Goal: Task Accomplishment & Management: Complete application form

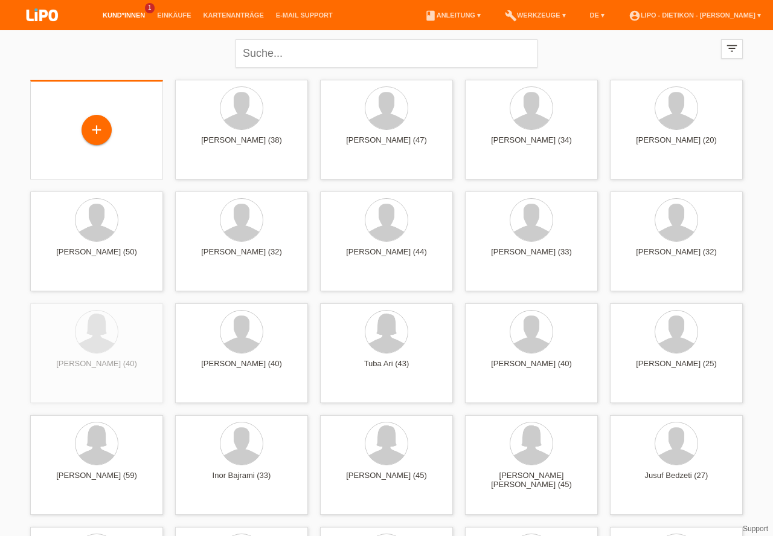
click at [102, 131] on div "+" at bounding box center [96, 130] width 29 height 21
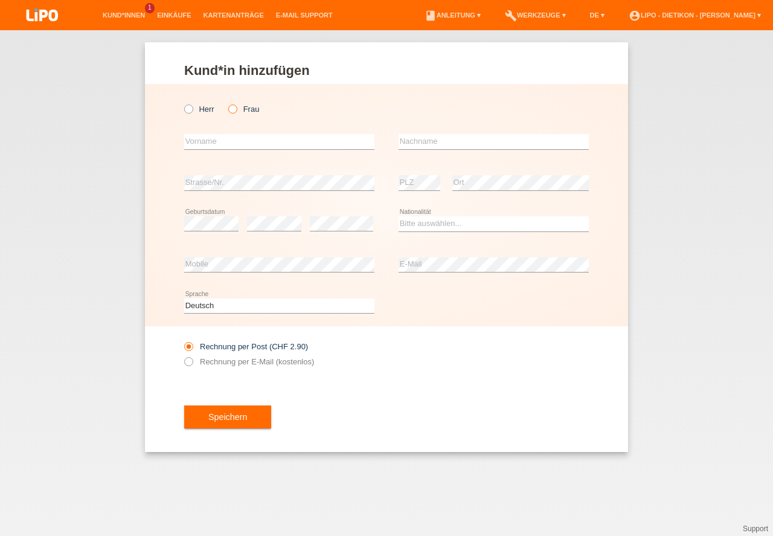
click at [226, 103] on icon at bounding box center [226, 103] width 0 height 0
click at [233, 107] on input "Frau" at bounding box center [232, 108] width 8 height 8
radio input "true"
click at [219, 145] on input "text" at bounding box center [279, 141] width 190 height 15
click at [412, 141] on input "text" at bounding box center [494, 141] width 190 height 15
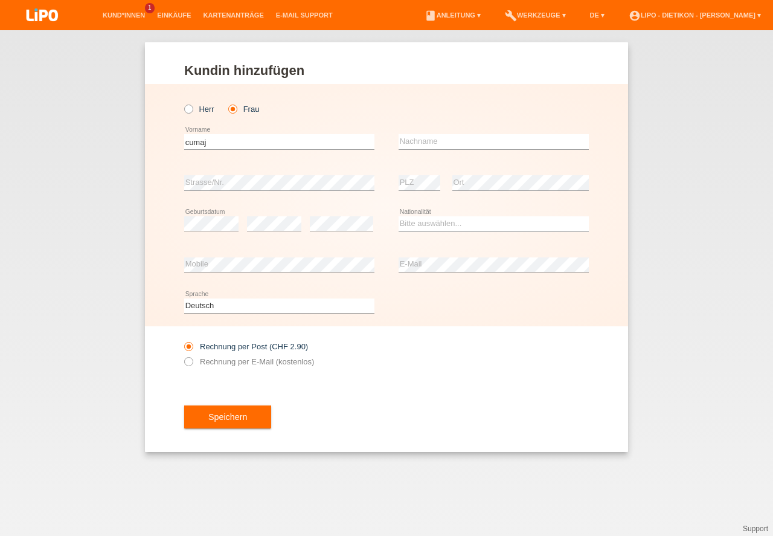
click at [252, 122] on div "cumaj error Vorname" at bounding box center [279, 141] width 190 height 41
click at [243, 139] on input "cumaj" at bounding box center [279, 141] width 190 height 15
type input "c"
type input "a"
type input "marinte"
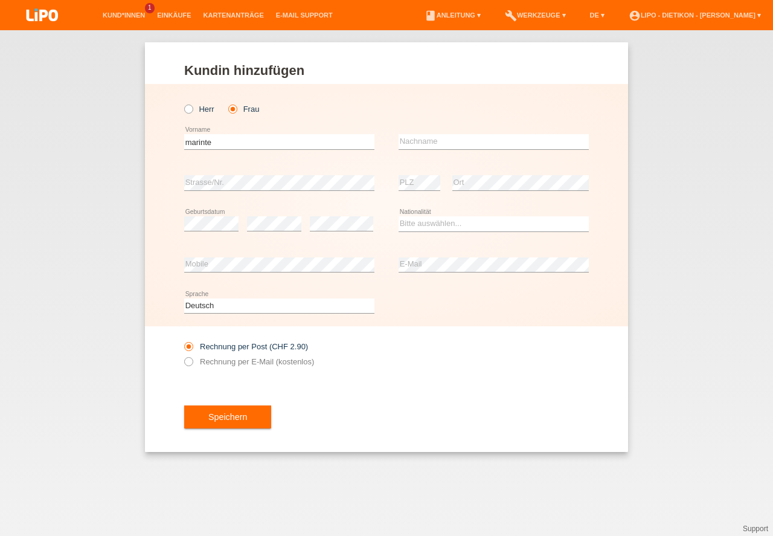
click at [486, 133] on div "error Nachname" at bounding box center [494, 141] width 190 height 41
click at [436, 137] on input "text" at bounding box center [494, 141] width 190 height 15
type input "cumaj"
click at [417, 223] on select "Bitte auswählen... Schweiz Deutschland Liechtenstein Österreich ------------ Af…" at bounding box center [494, 223] width 190 height 14
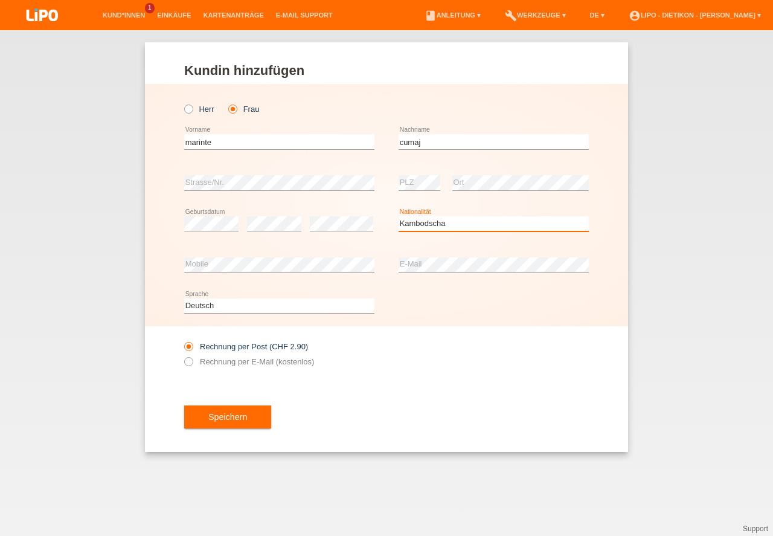
click at [429, 219] on select "Bitte auswählen... Schweiz Deutschland Liechtenstein Österreich ------------ Af…" at bounding box center [494, 223] width 190 height 14
click at [0, 0] on option "Jordanien" at bounding box center [0, 0] width 0 height 0
select select "AL"
click at [0, 0] on option "Albanien" at bounding box center [0, 0] width 0 height 0
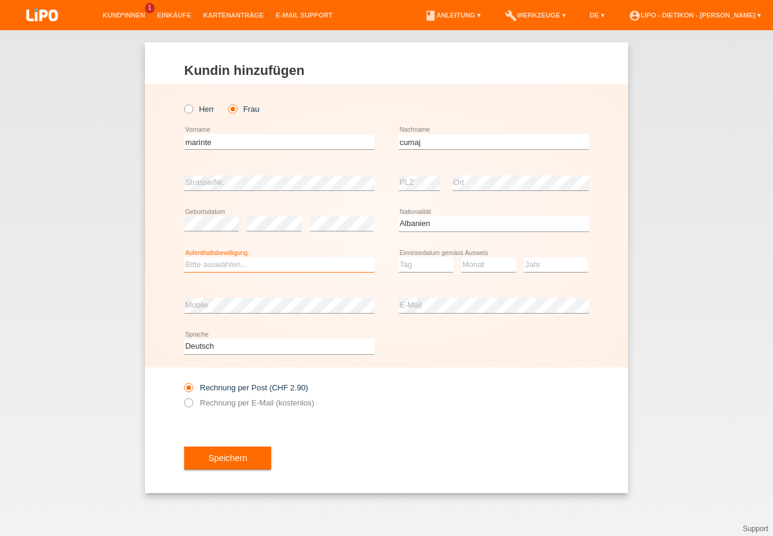
click at [228, 269] on select "Bitte auswählen... C B B - Flüchtlingsstatus Andere" at bounding box center [279, 264] width 190 height 14
click at [0, 0] on option "Bitte auswählen..." at bounding box center [0, 0] width 0 height 0
select select "C"
click at [0, 0] on option "C" at bounding box center [0, 0] width 0 height 0
click at [419, 268] on select "Tag 01 02 03 04 05 06 07 08 09 10 11" at bounding box center [426, 264] width 54 height 14
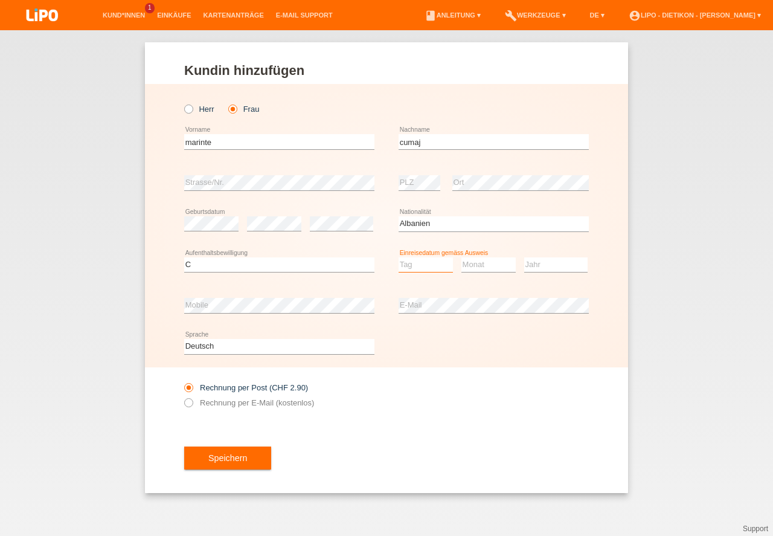
select select "06"
click at [0, 0] on option "06" at bounding box center [0, 0] width 0 height 0
click at [481, 259] on select "Monat 01 02 03 04 05 06 07 08 09 10 11" at bounding box center [488, 264] width 54 height 14
select select "07"
click at [0, 0] on option "07" at bounding box center [0, 0] width 0 height 0
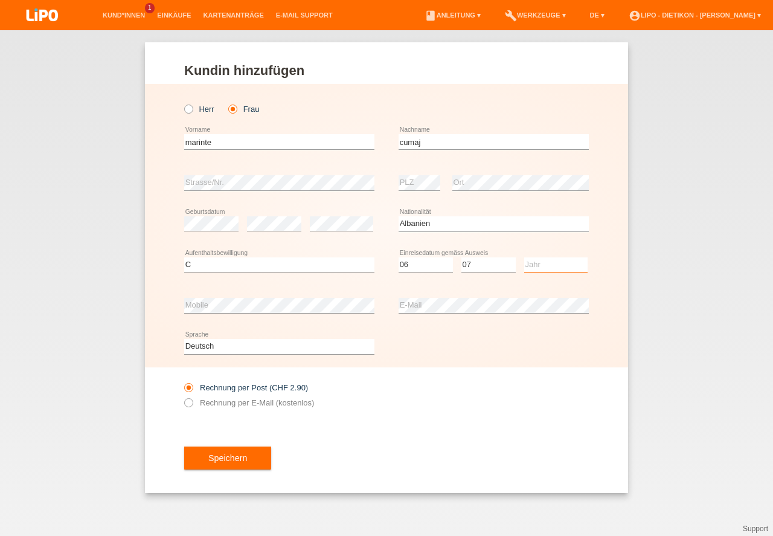
click at [534, 265] on select "Jahr 2025 2024 2023 2022 2021 2020 2019 2018 2017 2016 2015 2014 2013 2012 2011…" at bounding box center [555, 264] width 63 height 14
select select "2012"
click at [182, 396] on icon at bounding box center [182, 396] width 0 height 0
click at [191, 405] on input "Rechnung per E-Mail (kostenlos)" at bounding box center [188, 405] width 8 height 15
radio input "true"
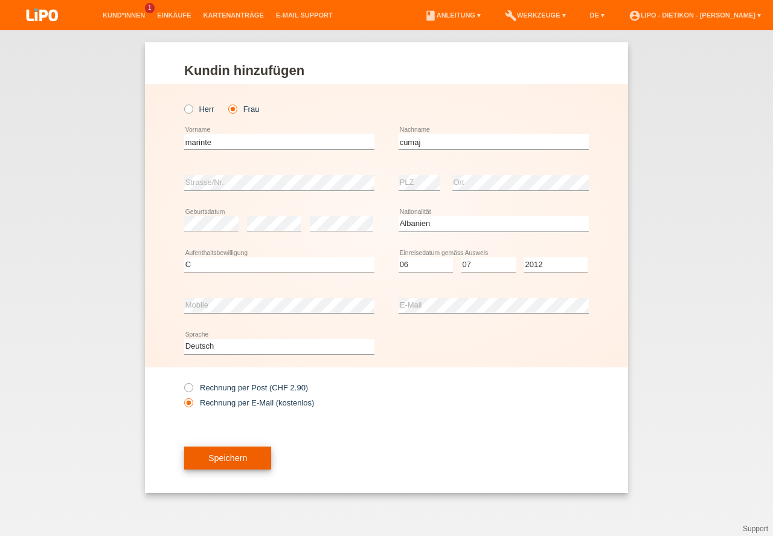
click at [229, 463] on button "Speichern" at bounding box center [227, 457] width 87 height 23
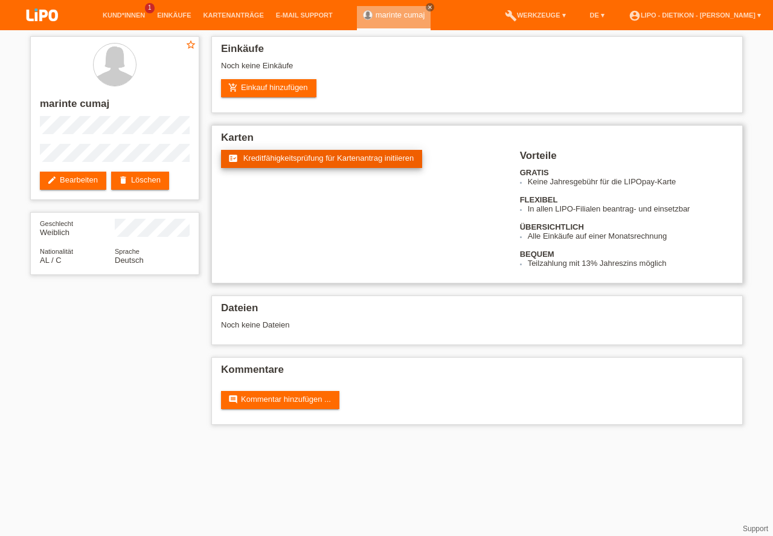
click at [315, 159] on span "Kreditfähigkeitsprüfung für Kartenantrag initiieren" at bounding box center [328, 157] width 171 height 9
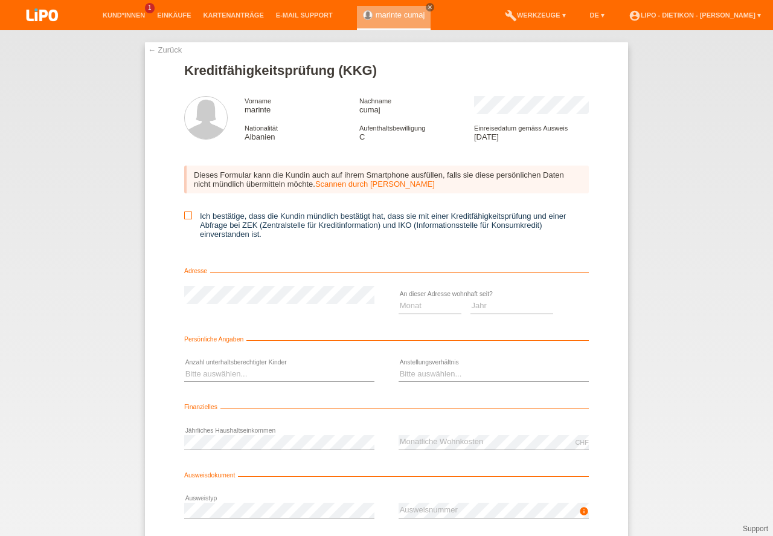
click at [188, 214] on icon at bounding box center [188, 215] width 8 height 8
click at [188, 214] on input "Ich bestätige, dass die Kundin mündlich bestätigt hat, dass sie mit einer Kredi…" at bounding box center [188, 215] width 8 height 8
checkbox input "true"
click at [251, 263] on form "Kreditfähigkeitsprüfung (KKG) Vorname marinte Nachname cumaj Nationalität Alban…" at bounding box center [386, 331] width 405 height 537
click at [426, 309] on select "Monat 01 02 03 04 05 06 07 08 09 10" at bounding box center [430, 305] width 63 height 14
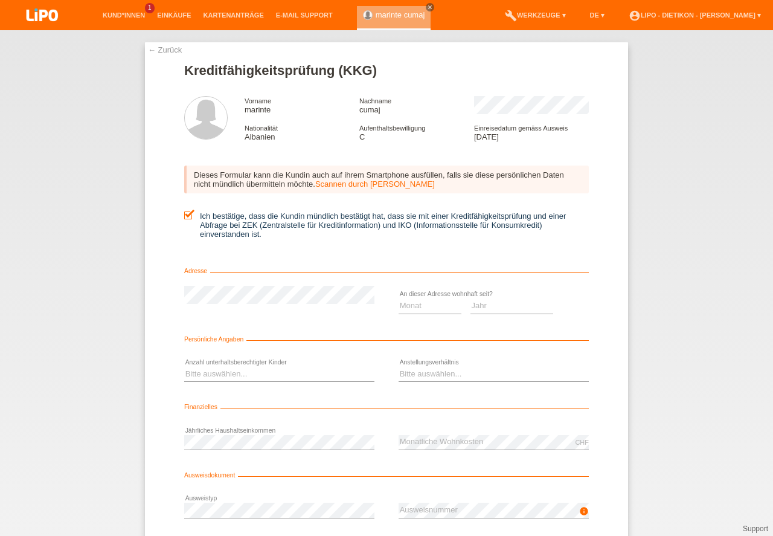
click at [149, 53] on link "← Zurück" at bounding box center [165, 49] width 34 height 9
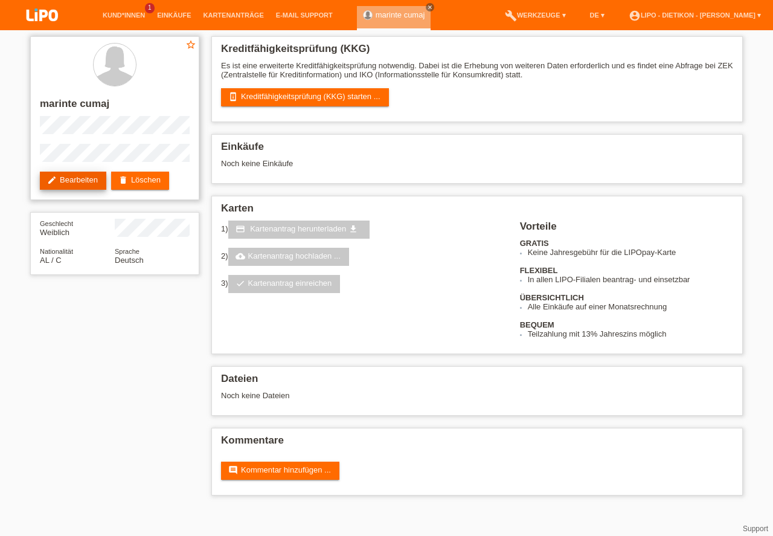
click at [100, 184] on link "edit Bearbeiten" at bounding box center [73, 181] width 66 height 18
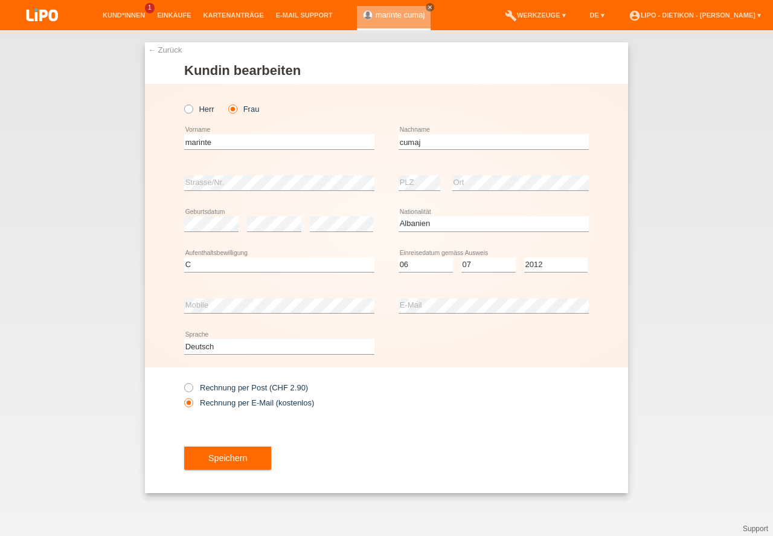
select select "AL"
select select "C"
select select "06"
select select "07"
select select "2012"
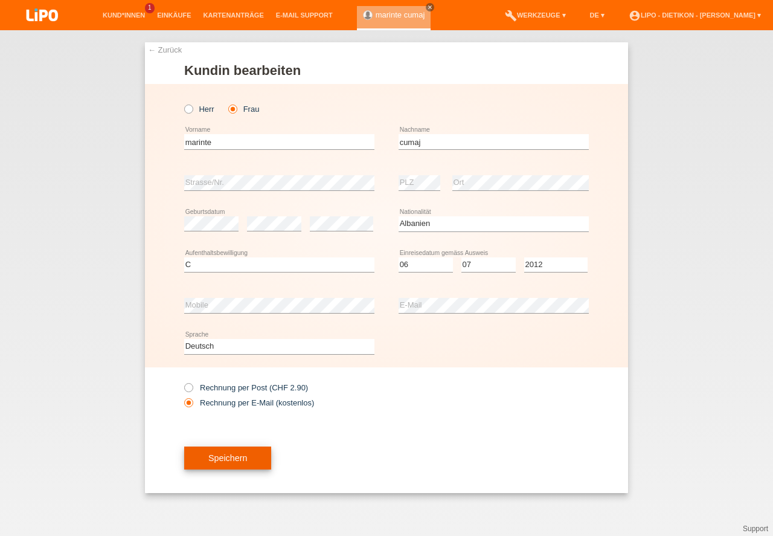
click at [216, 460] on button "Speichern" at bounding box center [227, 457] width 87 height 23
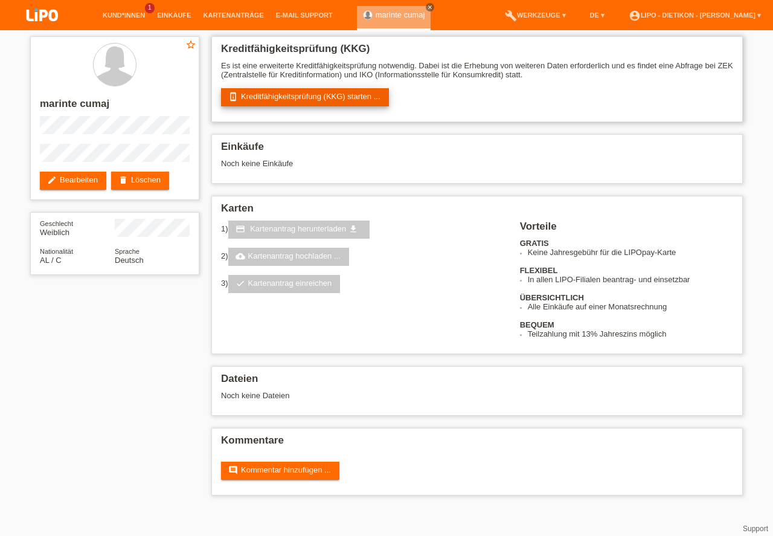
click at [298, 97] on link "perm_device_information Kreditfähigkeitsprüfung (KKG) starten ..." at bounding box center [305, 97] width 168 height 18
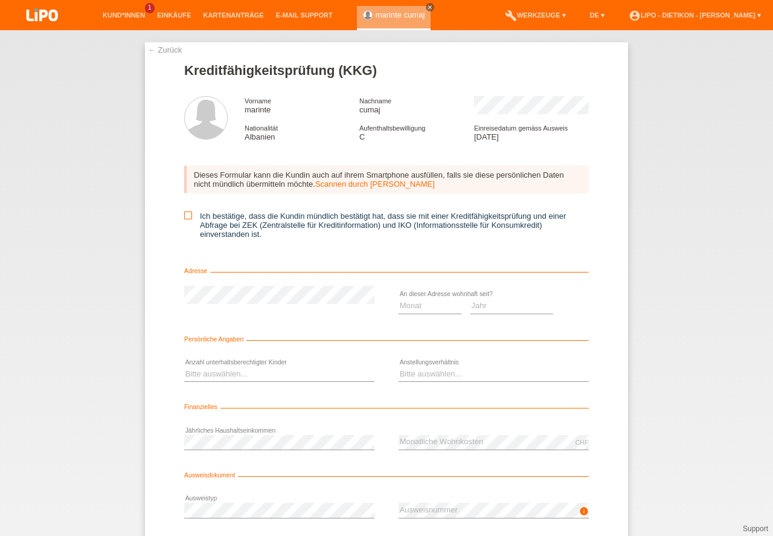
click at [188, 217] on icon at bounding box center [188, 215] width 8 height 8
click at [188, 217] on input "Ich bestätige, dass die Kundin mündlich bestätigt hat, dass sie mit einer Kredi…" at bounding box center [188, 215] width 8 height 8
checkbox input "true"
click at [435, 307] on select "Monat 01 02 03 04 05 06 07 08 09 10" at bounding box center [430, 305] width 63 height 14
select select "09"
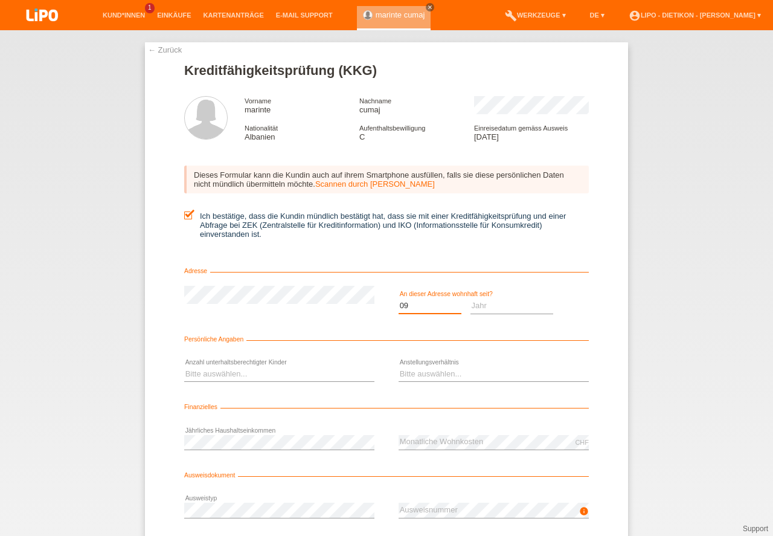
click at [0, 0] on option "09" at bounding box center [0, 0] width 0 height 0
click at [516, 303] on select "Jahr 2025 2024 2023 2022 2021 2020 2019 2018 2017 2016 2015 2014 2013 2012 2011…" at bounding box center [511, 305] width 83 height 14
select select "2025"
click at [0, 0] on option "2025" at bounding box center [0, 0] width 0 height 0
click at [284, 376] on select "Bitte auswählen... 0 1 2 3 4 5 6 7 8 9" at bounding box center [279, 374] width 190 height 14
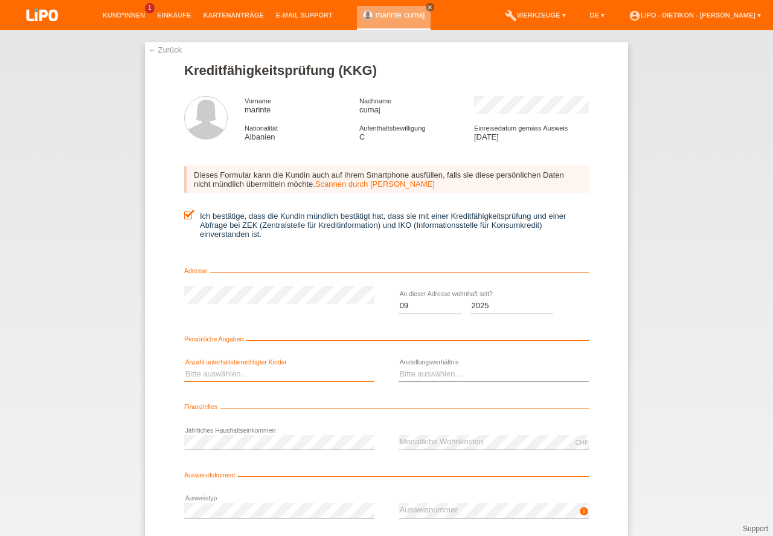
select select "0"
click at [0, 0] on option "0" at bounding box center [0, 0] width 0 height 0
click at [416, 374] on select "Bitte auswählen... Unbefristet Befristet Lehrling/Student Pensioniert Nicht arb…" at bounding box center [494, 374] width 190 height 14
select select "UNLIMITED"
click at [0, 0] on option "Unbefristet" at bounding box center [0, 0] width 0 height 0
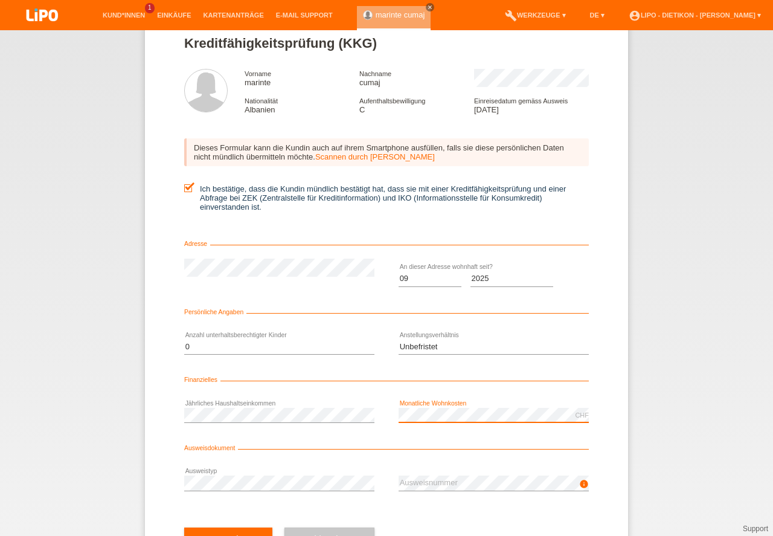
scroll to position [53, 0]
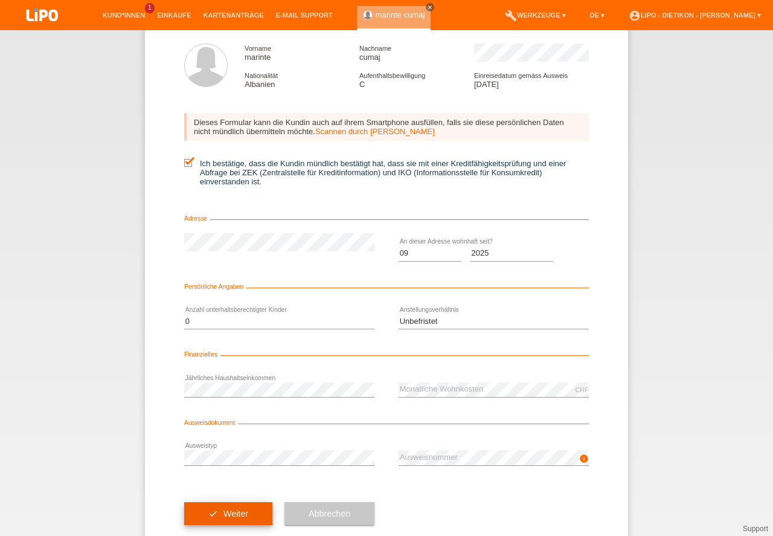
click at [243, 513] on button "check Weiter" at bounding box center [228, 513] width 88 height 23
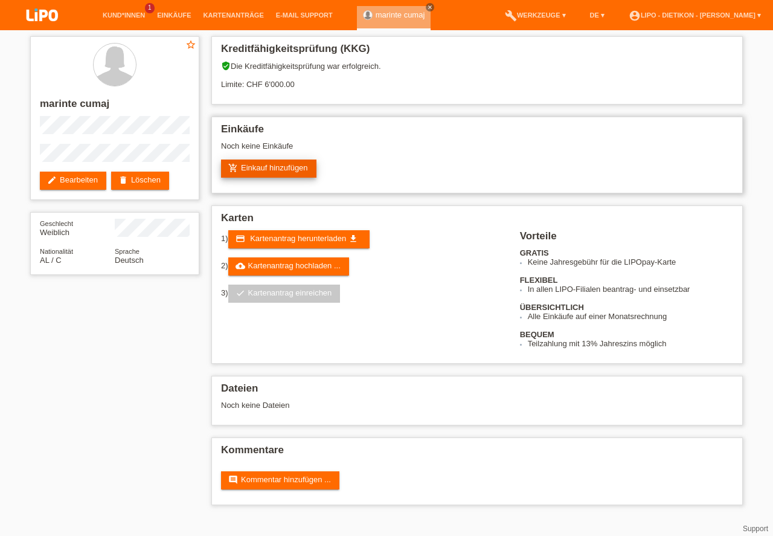
click at [315, 162] on link "add_shopping_cart Einkauf hinzufügen" at bounding box center [268, 168] width 95 height 18
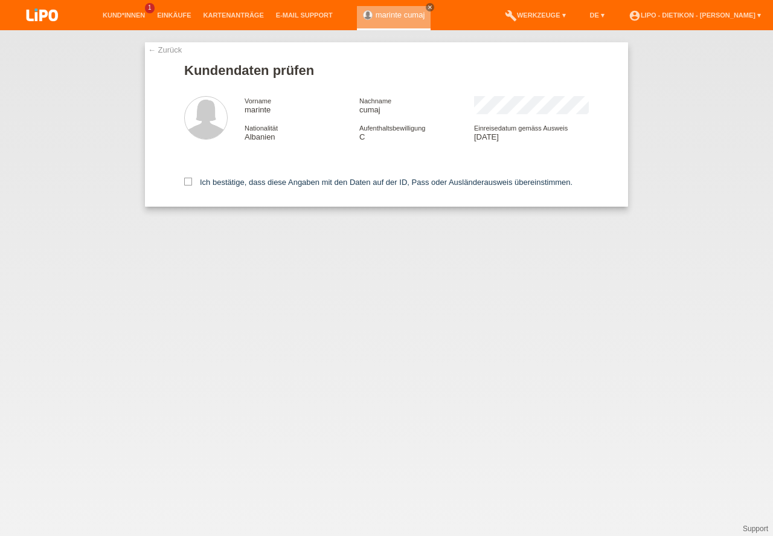
click at [307, 179] on label "Ich bestätige, dass diese Angaben mit den Daten auf der ID, Pass oder Ausländer…" at bounding box center [378, 182] width 388 height 9
click at [192, 179] on input "Ich bestätige, dass diese Angaben mit den Daten auf der ID, Pass oder Ausländer…" at bounding box center [188, 182] width 8 height 8
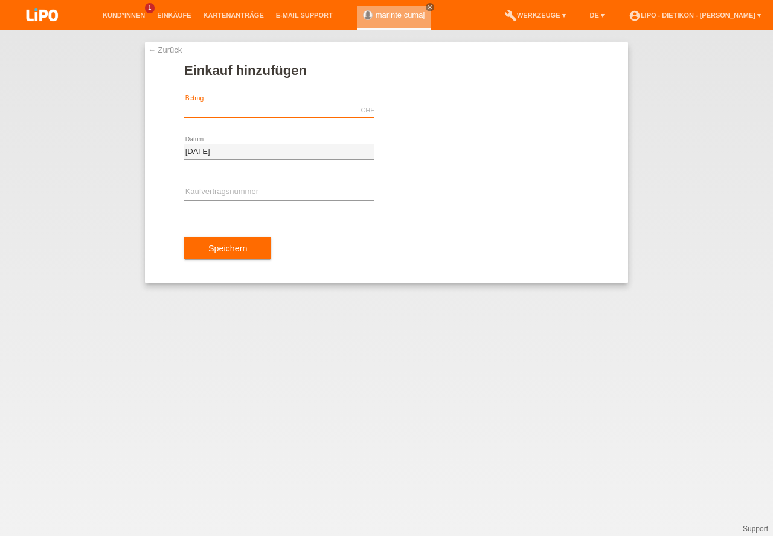
click at [263, 113] on input "text" at bounding box center [279, 110] width 190 height 15
type input "1329.20"
click at [224, 194] on input "text" at bounding box center [279, 192] width 190 height 15
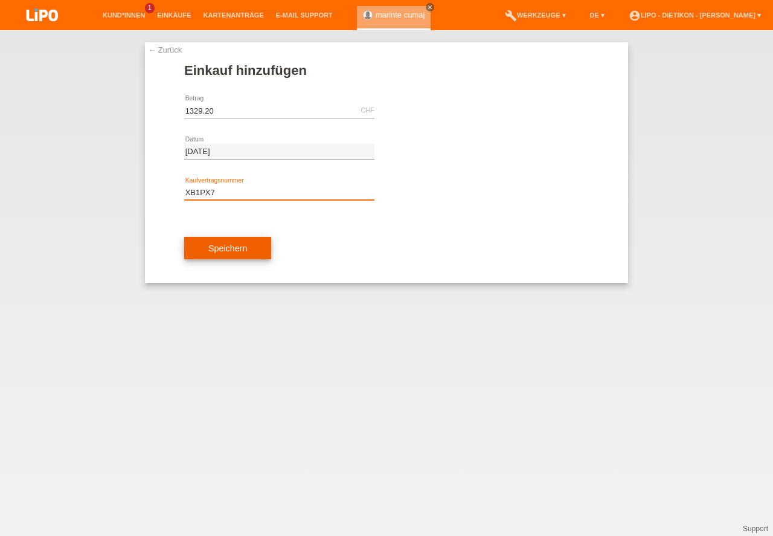
type input "XB1PX7"
click at [231, 245] on button "Speichern" at bounding box center [227, 248] width 87 height 23
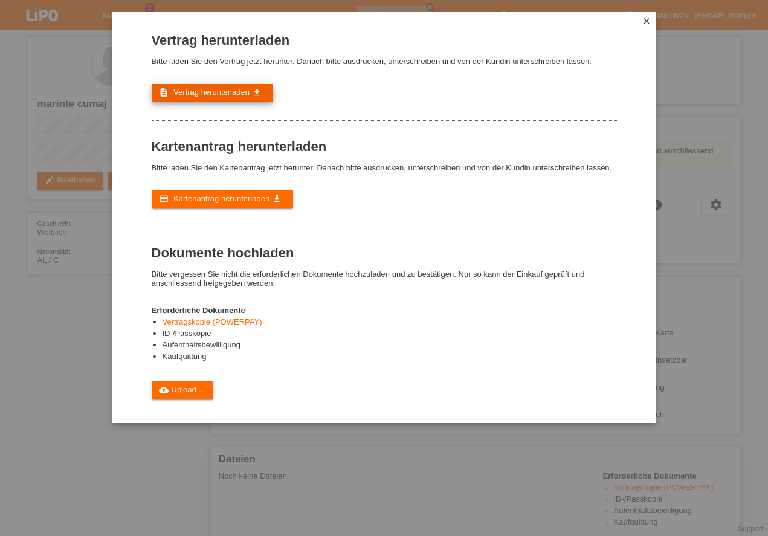
click at [222, 92] on span "Vertrag herunterladen" at bounding box center [211, 92] width 76 height 9
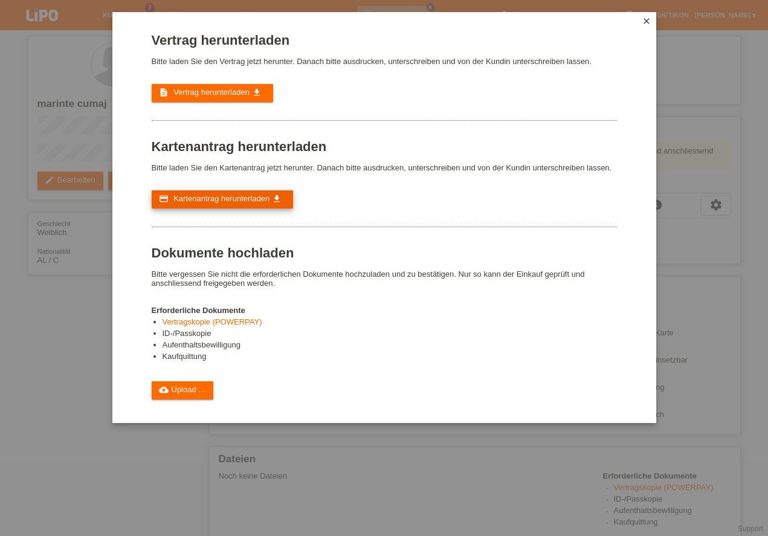
click at [232, 197] on span "Kartenantrag herunterladen" at bounding box center [221, 198] width 96 height 9
click at [208, 391] on link "cloud_upload Upload ..." at bounding box center [183, 390] width 62 height 18
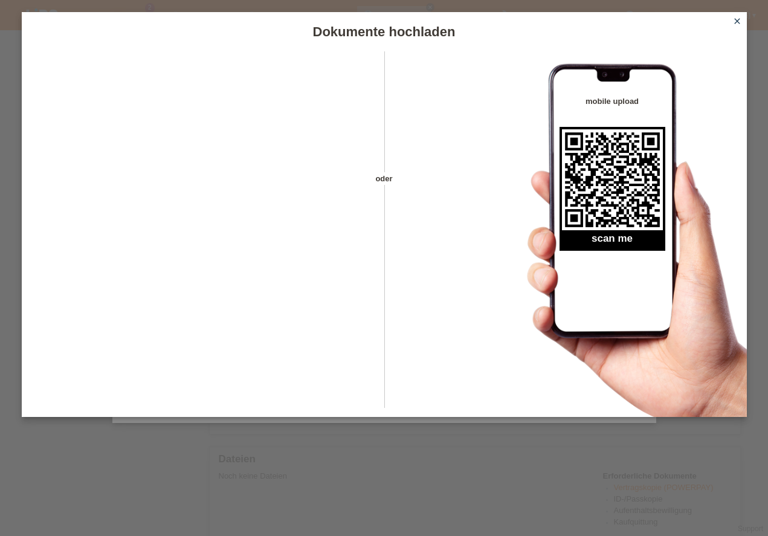
click at [739, 19] on icon "close" at bounding box center [737, 21] width 10 height 10
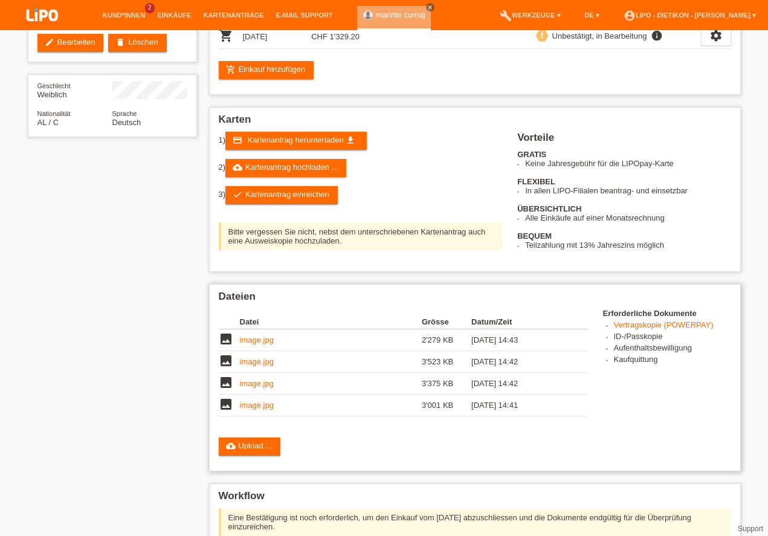
scroll to position [138, 0]
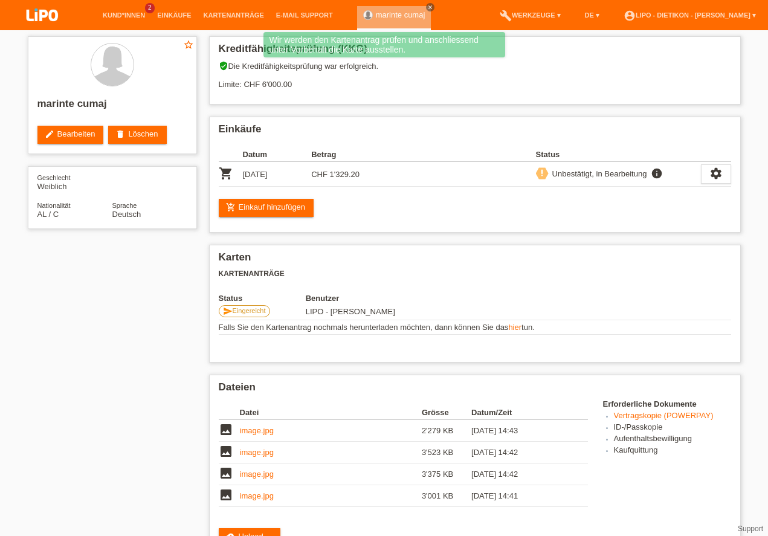
click at [0, 0] on div "Upload-Bestätigung Folgende Dokumente müssen vorhanden sein [GEOGRAPHIC_DATA] m…" at bounding box center [0, 0] width 0 height 0
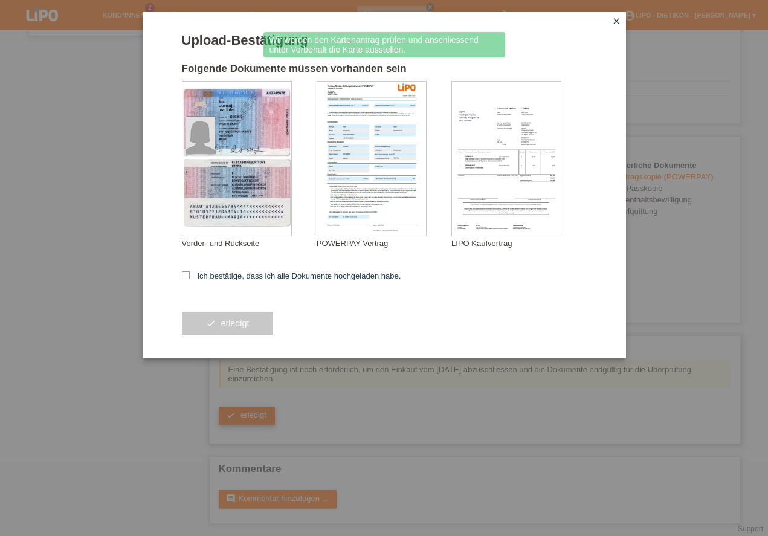
scroll to position [239, 0]
click at [243, 283] on form "Upload-Bestätigung Folgende Dokumente müssen vorhanden sein cumaj marinte Vorde…" at bounding box center [384, 196] width 405 height 326
click at [240, 280] on label "Ich bestätige, dass ich alle Dokumente hochgeladen habe." at bounding box center [291, 275] width 219 height 9
click at [190, 279] on input "Ich bestätige, dass ich alle Dokumente hochgeladen habe." at bounding box center [186, 275] width 8 height 8
checkbox input "true"
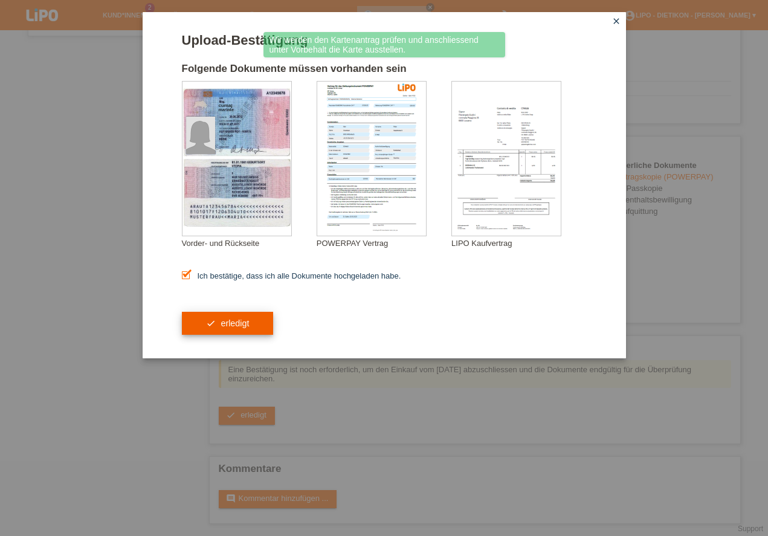
click at [241, 329] on button "check erledigt" at bounding box center [228, 323] width 92 height 23
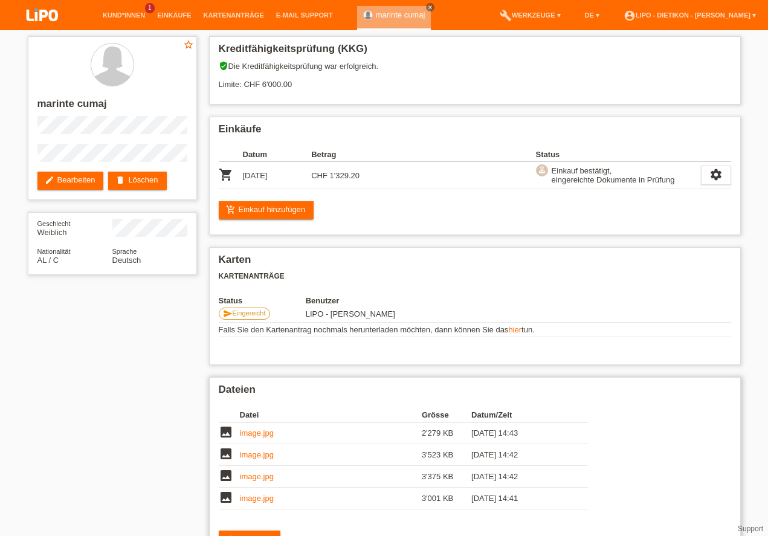
scroll to position [34, 0]
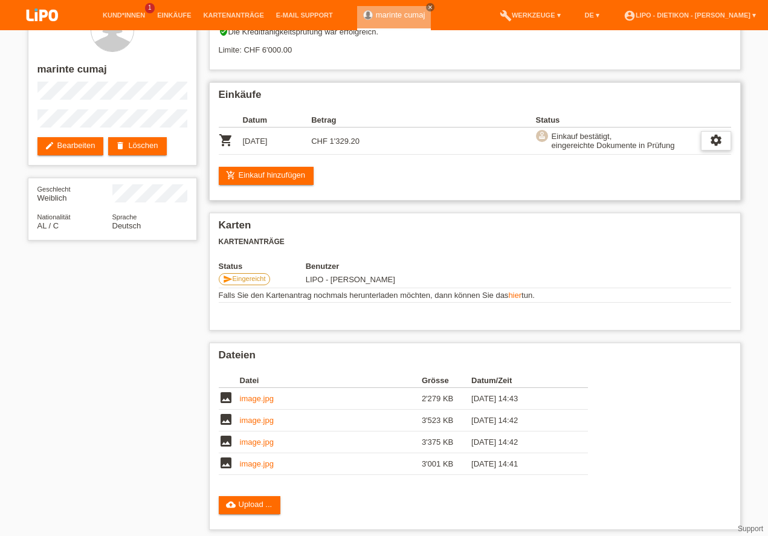
click at [701, 143] on div "settings" at bounding box center [716, 140] width 30 height 19
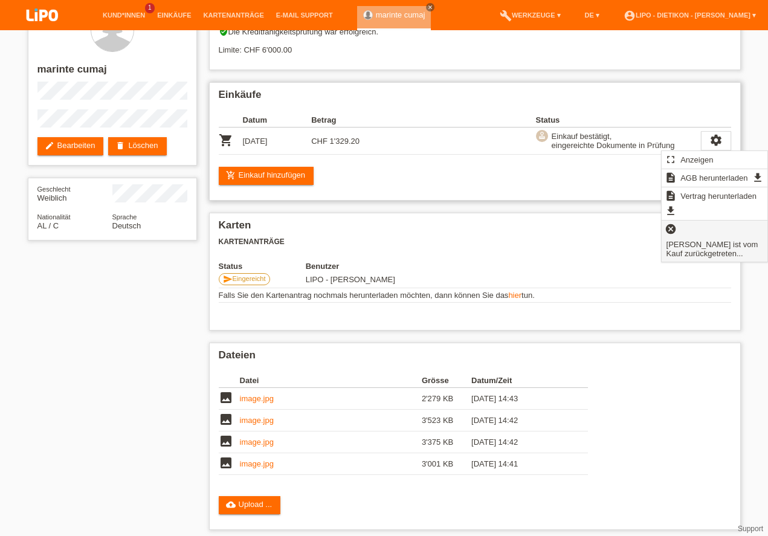
click at [681, 243] on span "Kundin ist vom Kauf zurückgetreten..." at bounding box center [714, 249] width 100 height 24
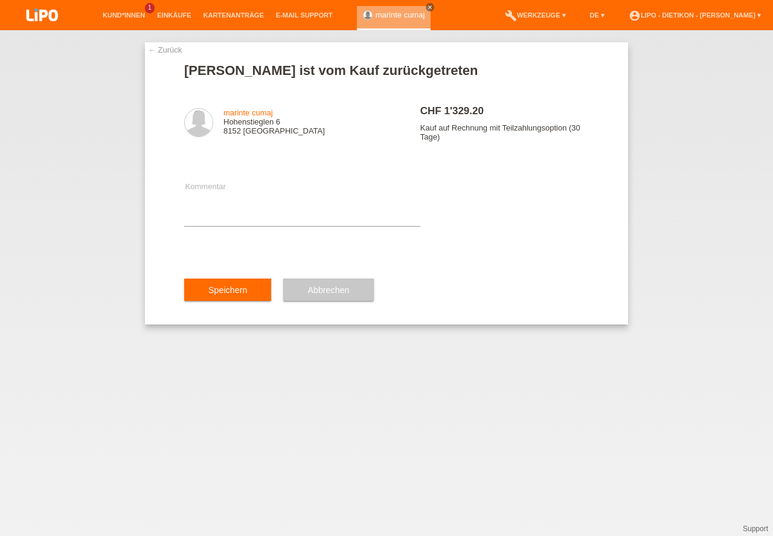
click at [178, 47] on link "← Zurück" at bounding box center [165, 49] width 34 height 9
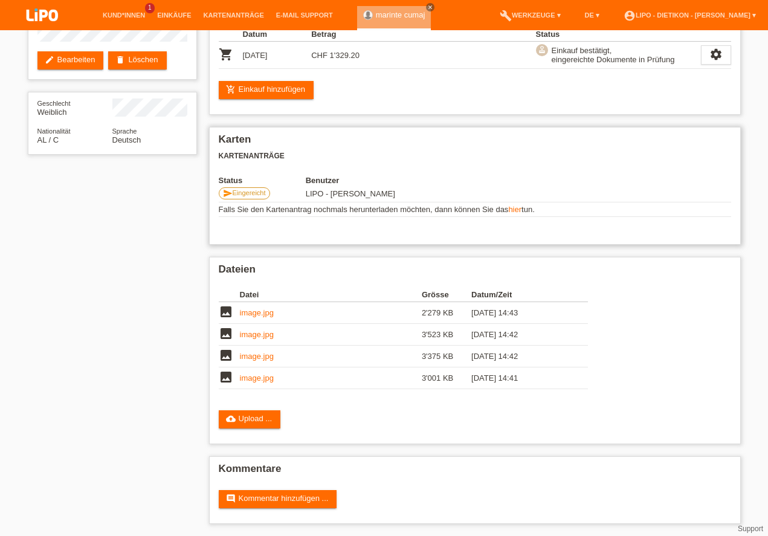
scroll to position [120, 0]
click at [719, 54] on icon "settings" at bounding box center [715, 54] width 13 height 13
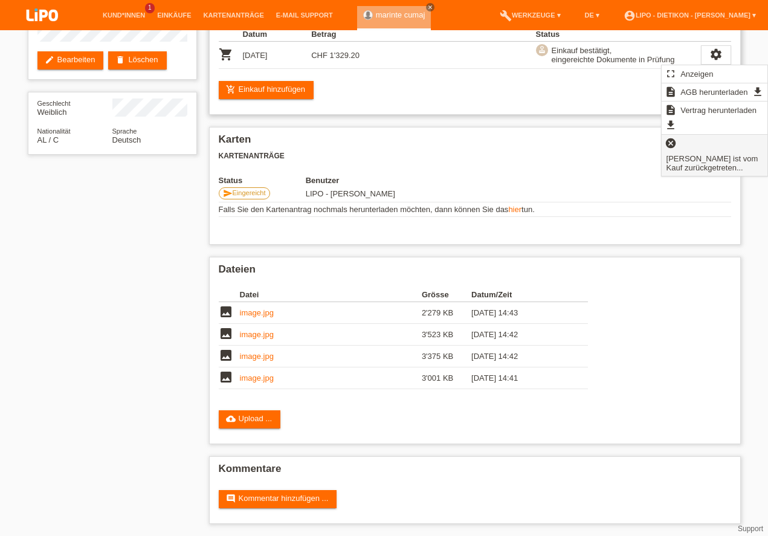
click at [686, 149] on div "cancel Kundin ist vom Kauf zurückgetreten..." at bounding box center [714, 155] width 106 height 41
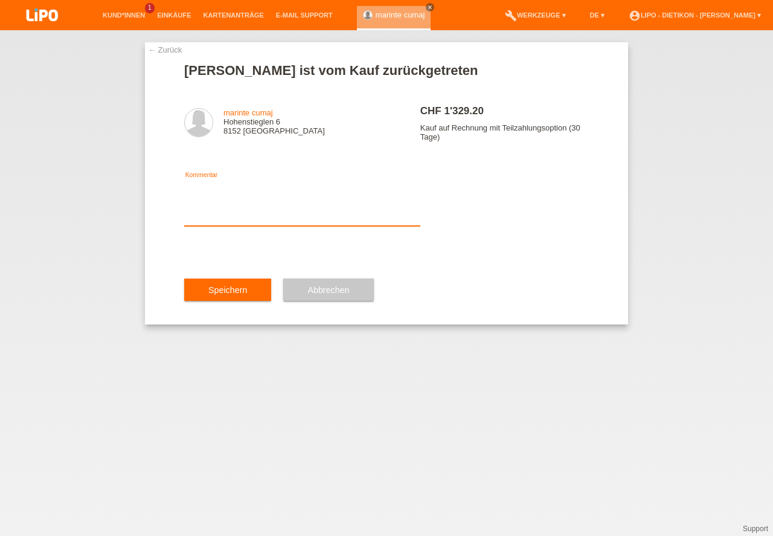
click at [350, 224] on textarea at bounding box center [302, 202] width 236 height 47
type textarea "F"
type textarea "Noch mehr einkauf"
click at [270, 300] on button "Speichern" at bounding box center [227, 289] width 87 height 23
